Goal: Task Accomplishment & Management: Use online tool/utility

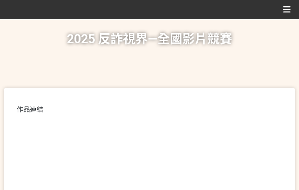
scroll to position [247, 0]
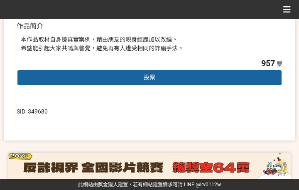
click at [151, 75] on span "投票" at bounding box center [150, 77] width 12 height 7
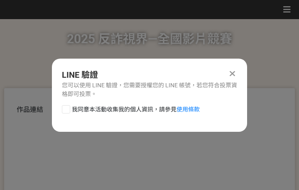
scroll to position [0, 0]
click at [119, 108] on span "我同意本活動收集我的個人資訊，請參見 使用條款" at bounding box center [136, 109] width 128 height 9
click at [68, 108] on input "我同意本活動收集我的個人資訊，請參見 使用條款" at bounding box center [64, 108] width 5 height 5
checkbox input "false"
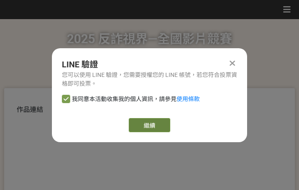
click at [143, 122] on link "繼續" at bounding box center [150, 125] width 42 height 14
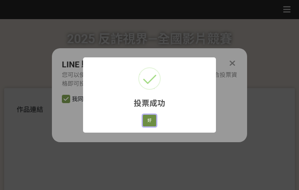
click at [151, 120] on button "好" at bounding box center [149, 121] width 13 height 12
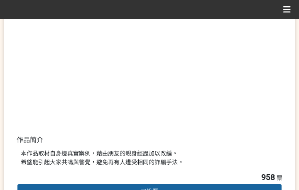
scroll to position [177, 0]
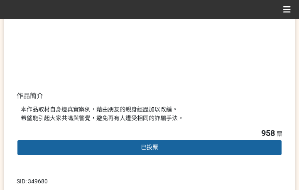
drag, startPoint x: 148, startPoint y: 113, endPoint x: 257, endPoint y: 178, distance: 127.0
click at [149, 113] on div "本作品取材自身邊真實案例，藉由朋友的親身經歷加以改編。 希望能引起大家共鳴與警覺，避免再有人遭受相同的詐騙手法。" at bounding box center [149, 113] width 257 height 17
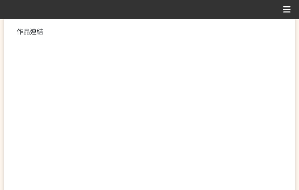
scroll to position [208, 0]
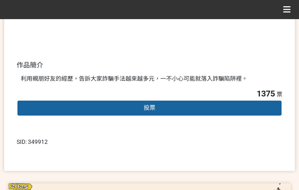
click at [135, 107] on div "投票" at bounding box center [150, 108] width 266 height 17
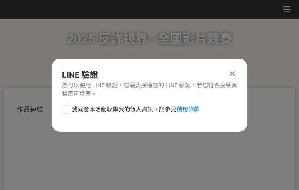
scroll to position [0, 0]
drag, startPoint x: 113, startPoint y: 108, endPoint x: 114, endPoint y: 115, distance: 7.2
click at [112, 108] on span "我同意本活動收集我的個人資訊，請參見 使用條款" at bounding box center [136, 109] width 128 height 9
click at [68, 108] on input "我同意本活動收集我的個人資訊，請參見 使用條款" at bounding box center [64, 108] width 5 height 5
checkbox input "false"
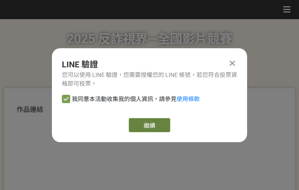
click at [146, 124] on link "繼續" at bounding box center [150, 125] width 42 height 14
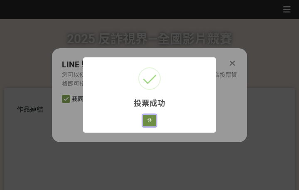
click at [151, 121] on button "好" at bounding box center [149, 121] width 13 height 12
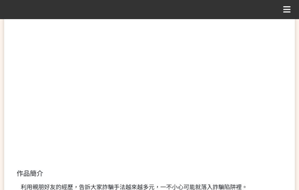
scroll to position [159, 0]
